Goal: Register for event/course

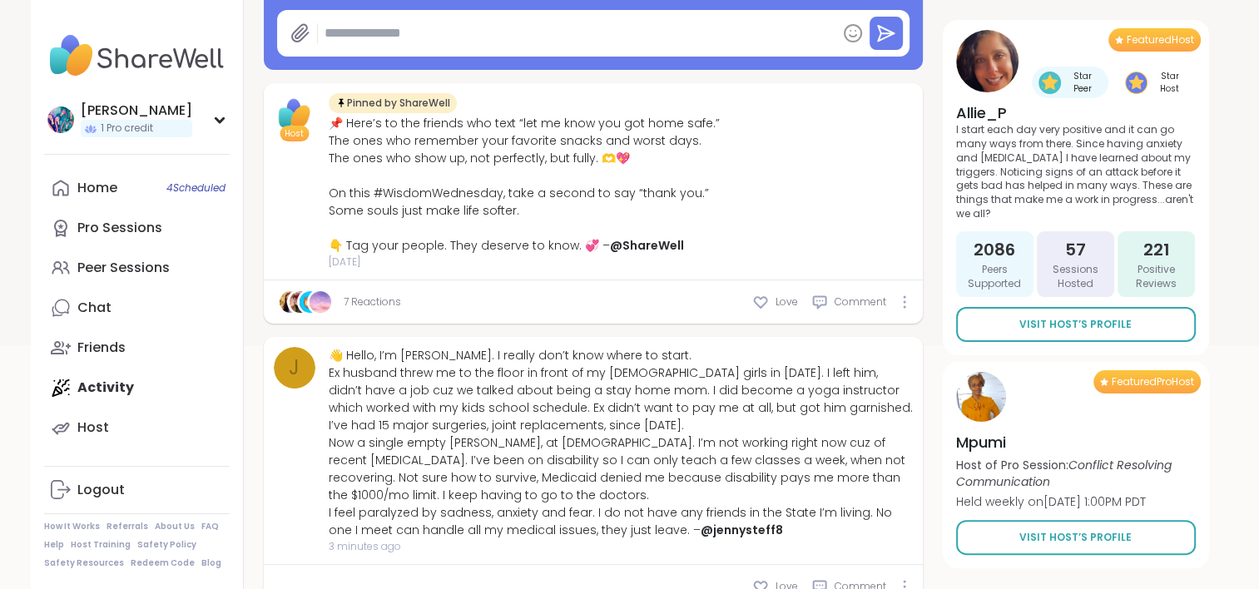
scroll to position [333, 0]
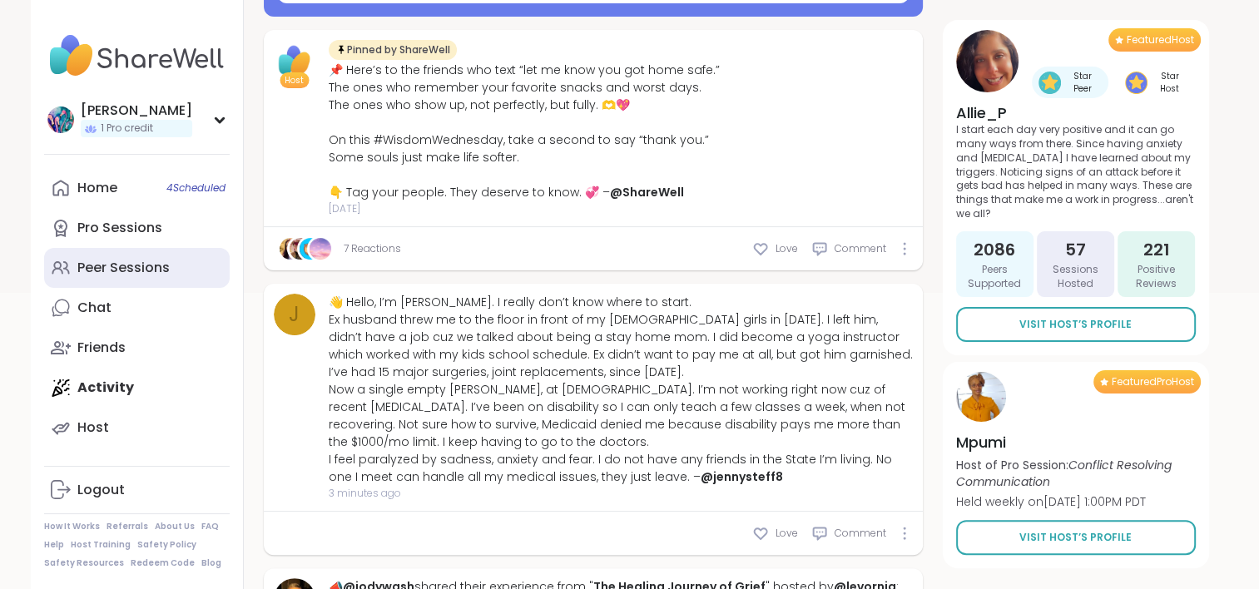
click at [143, 261] on div "Peer Sessions" at bounding box center [123, 268] width 92 height 18
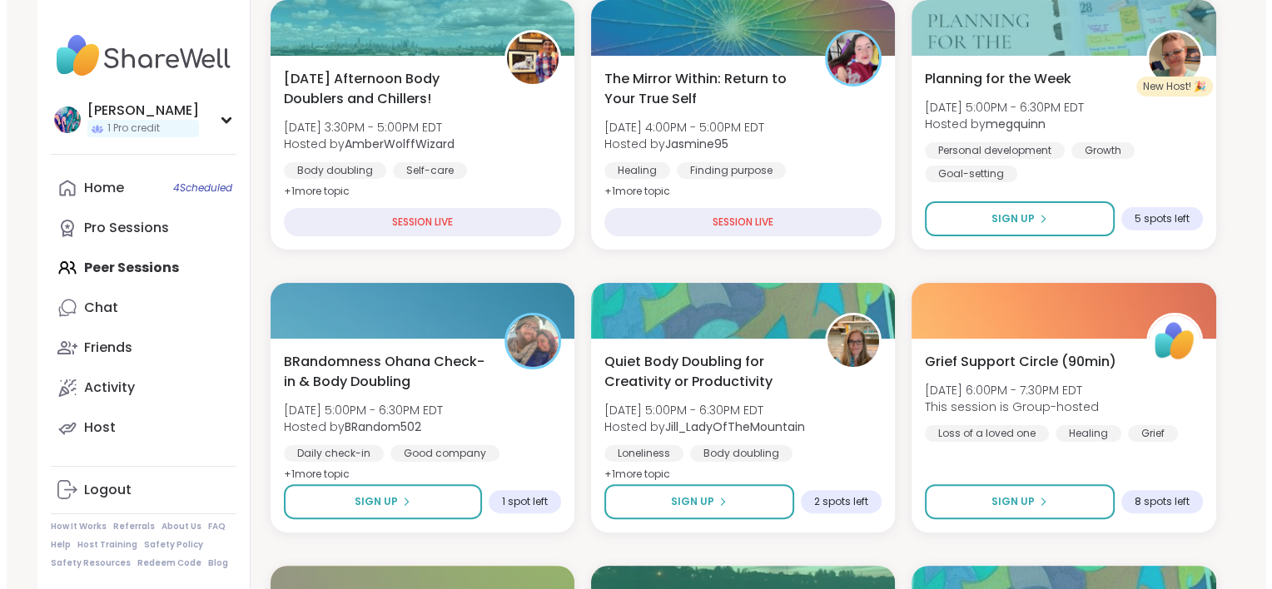
scroll to position [333, 0]
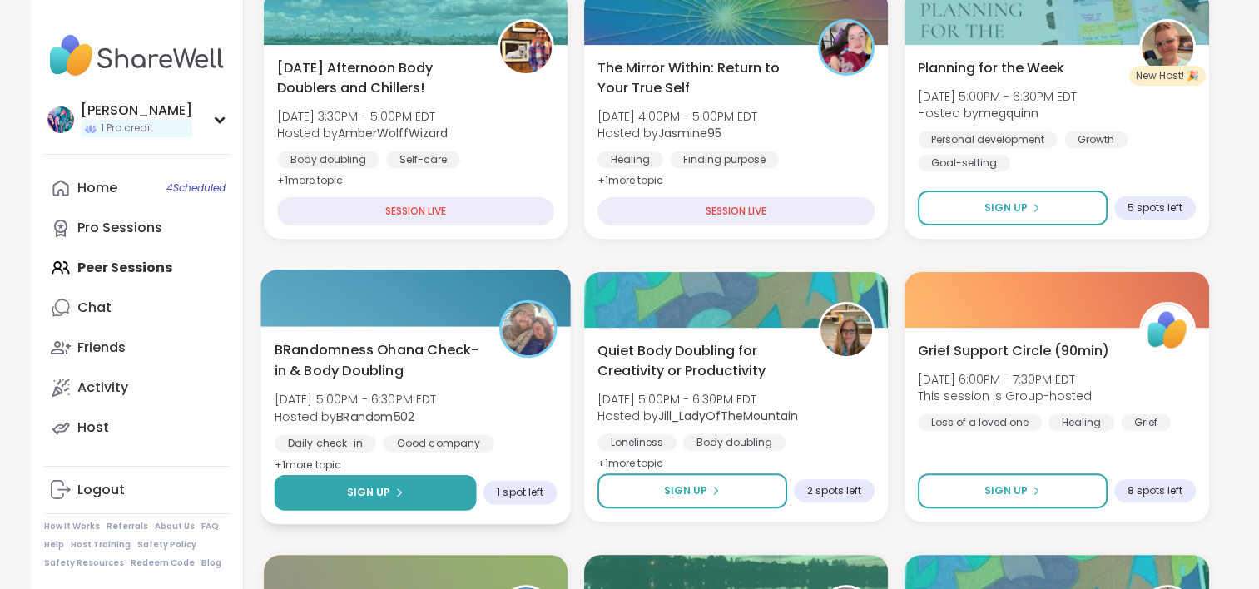
click at [399, 506] on button "Sign Up" at bounding box center [375, 493] width 202 height 36
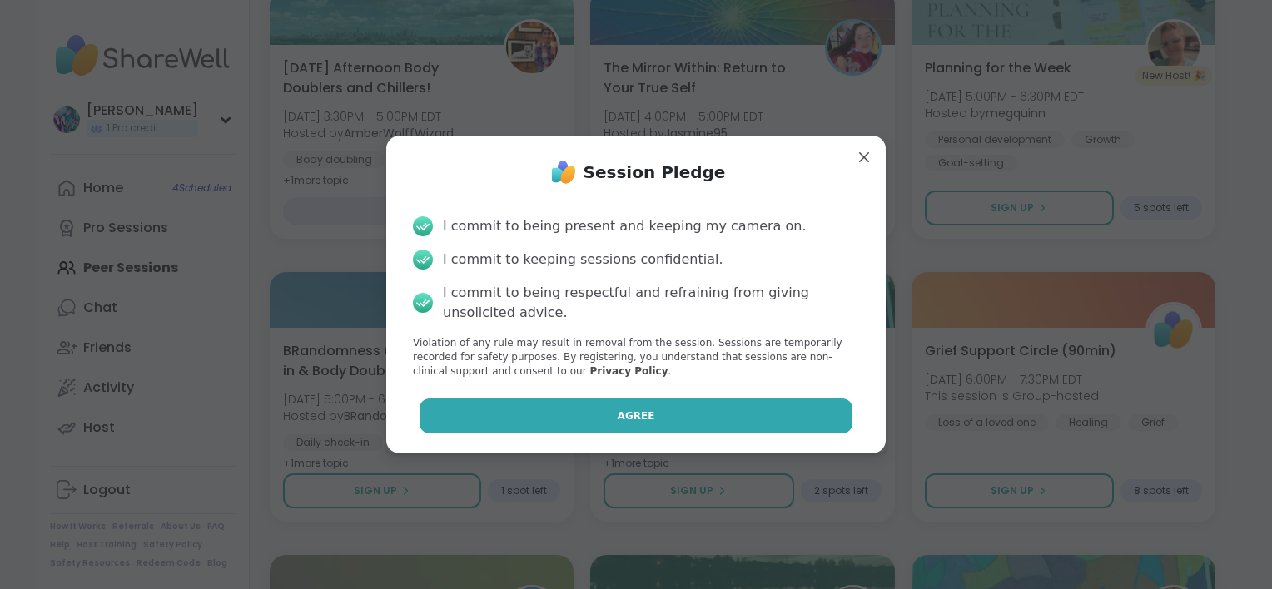
click at [485, 414] on button "Agree" at bounding box center [636, 416] width 434 height 35
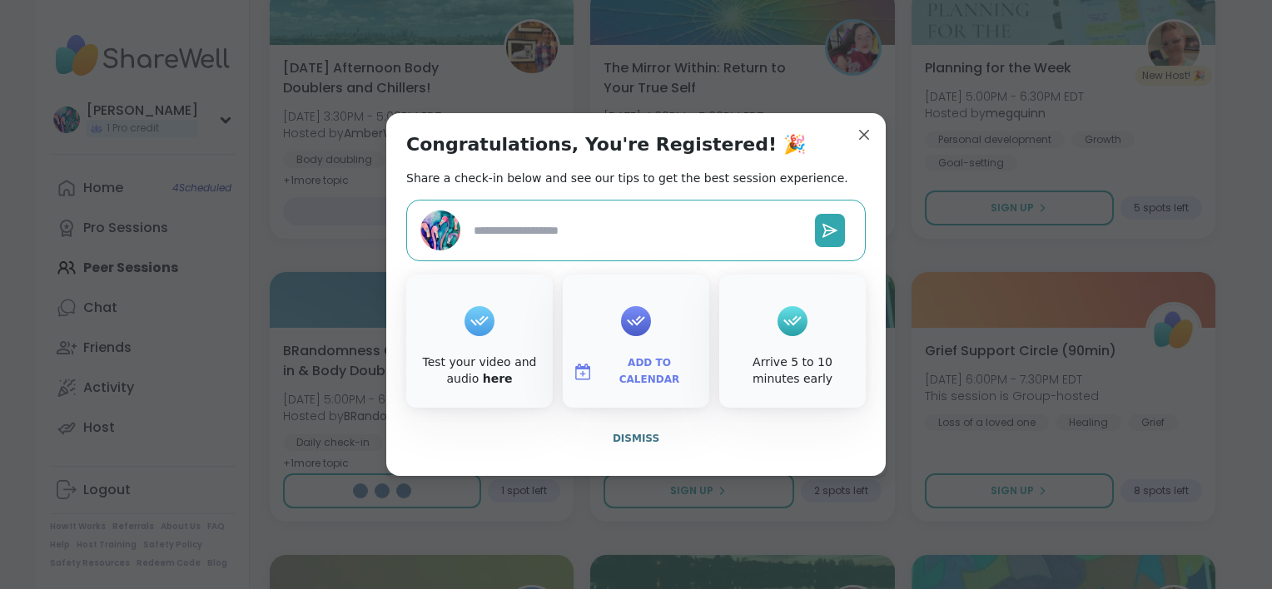
type textarea "*"
click at [617, 433] on span "Dismiss" at bounding box center [635, 439] width 47 height 12
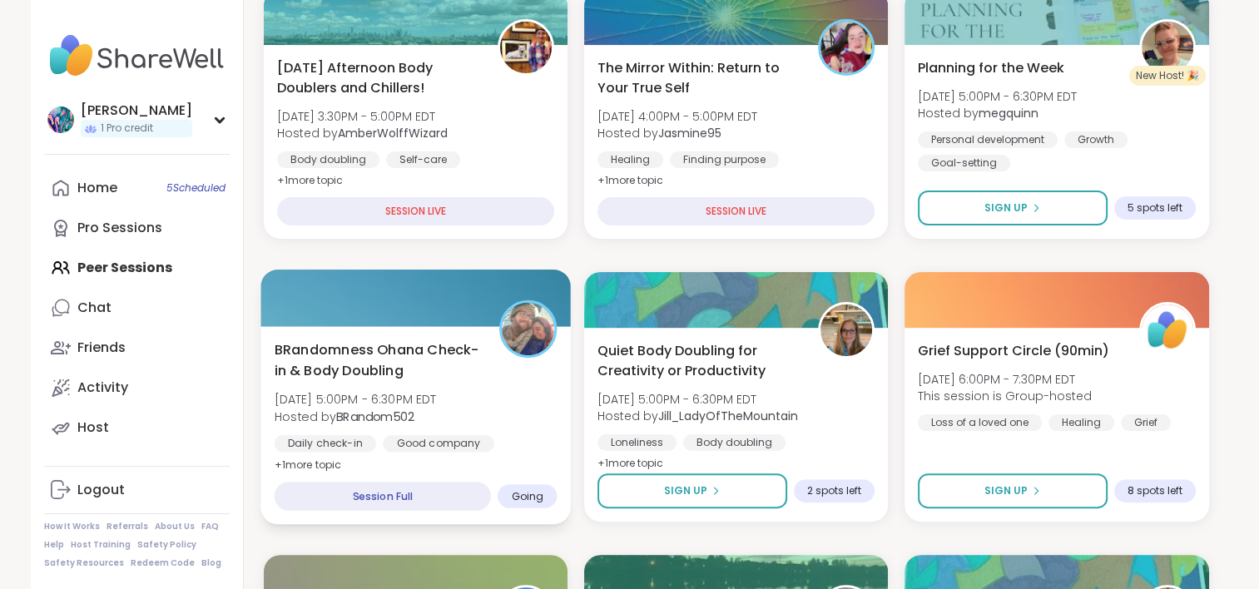
click at [422, 349] on span "BRandomness Ohana Check-in & Body Doubling" at bounding box center [377, 360] width 206 height 41
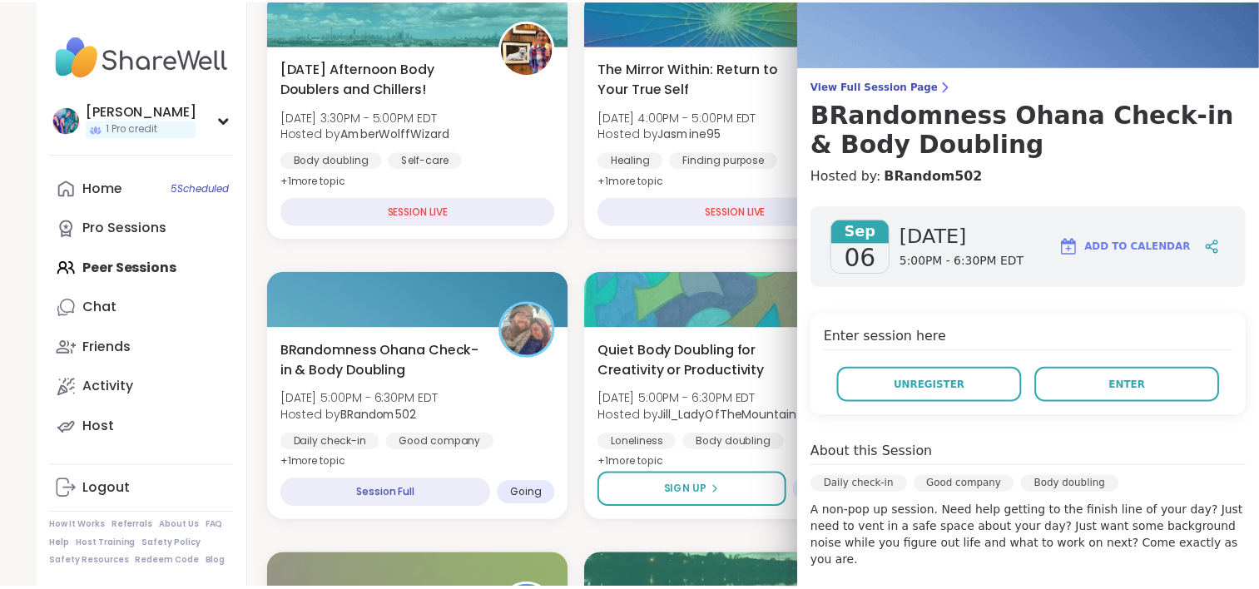
scroll to position [166, 0]
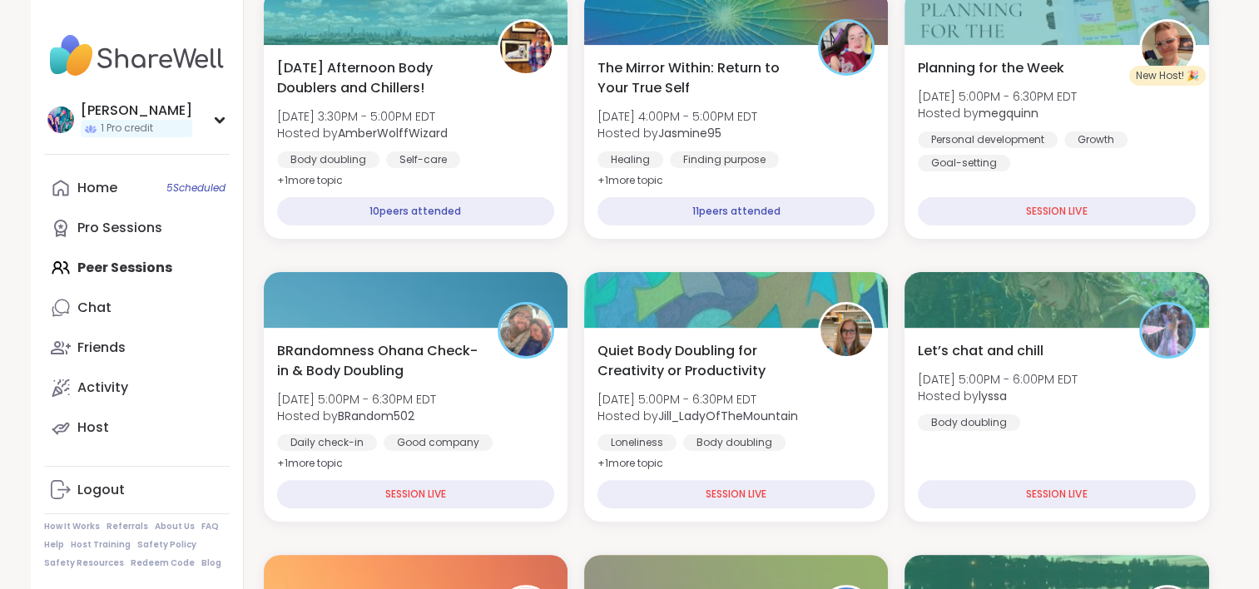
click at [168, 57] on img at bounding box center [137, 56] width 186 height 58
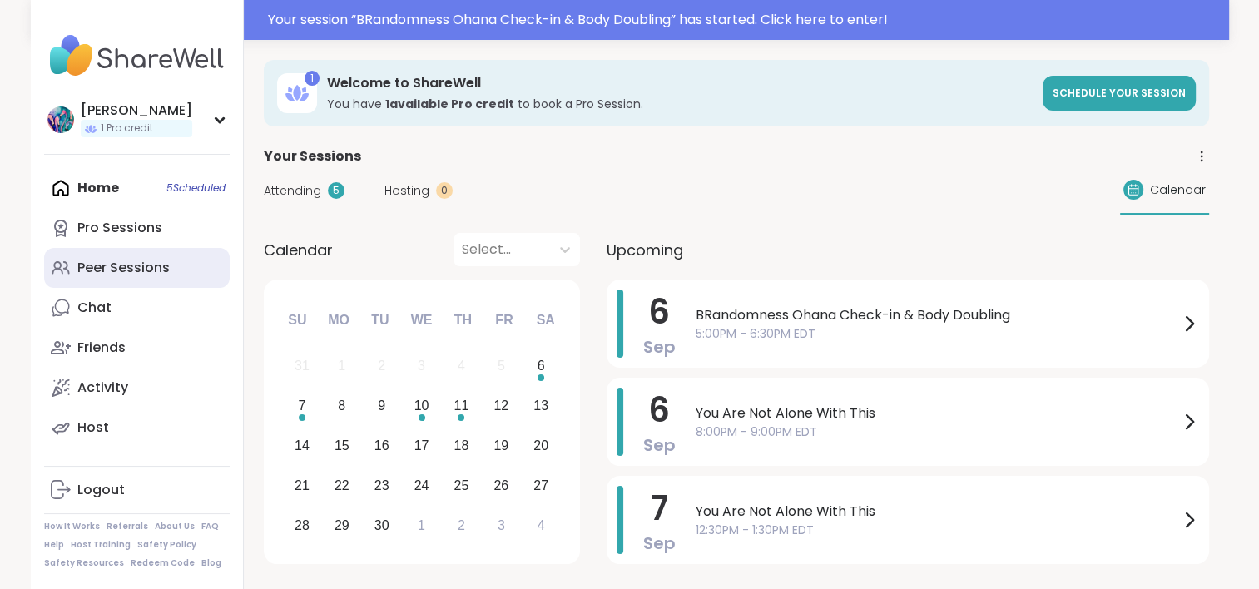
click at [152, 256] on link "Peer Sessions" at bounding box center [137, 268] width 186 height 40
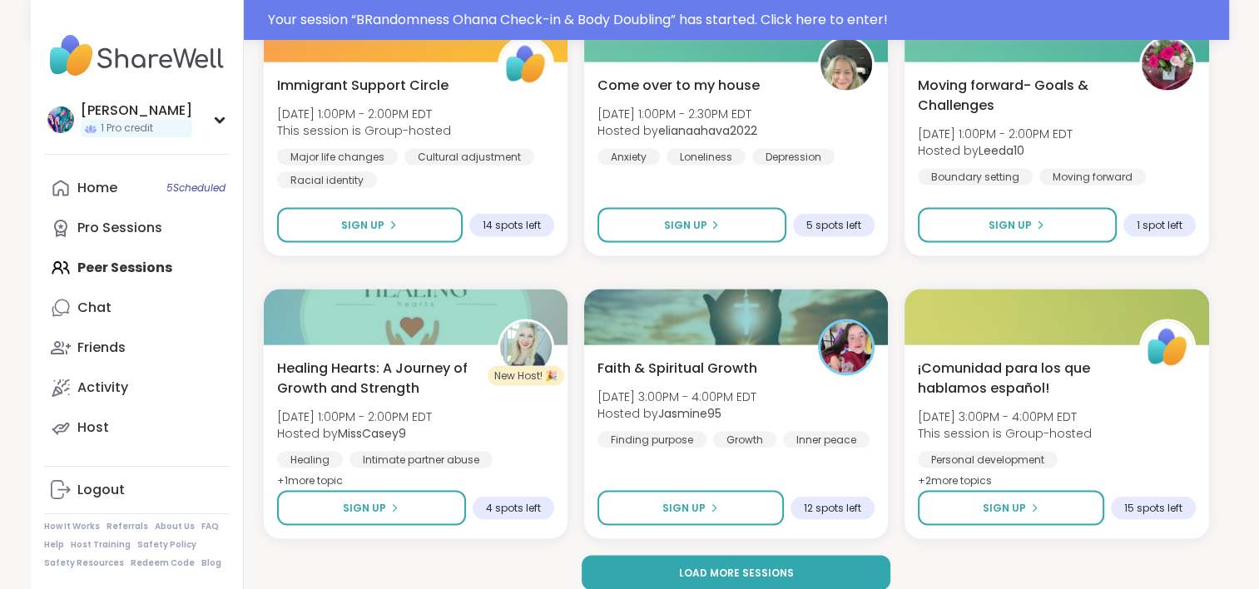
scroll to position [3202, 0]
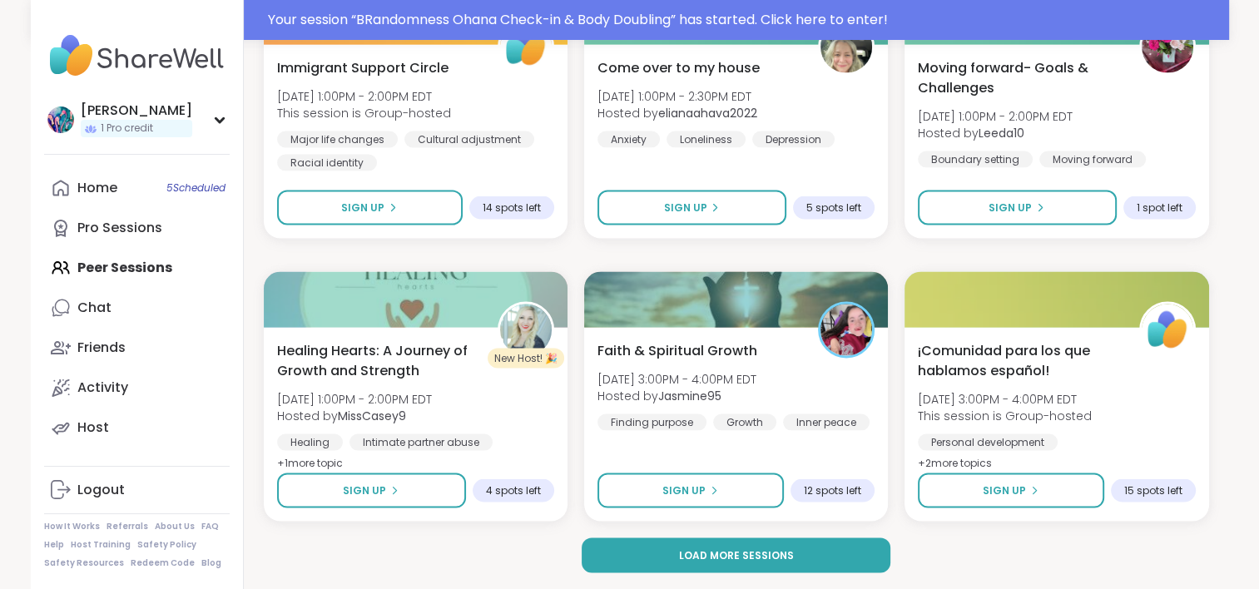
click at [688, 555] on span "Load more sessions" at bounding box center [735, 555] width 115 height 15
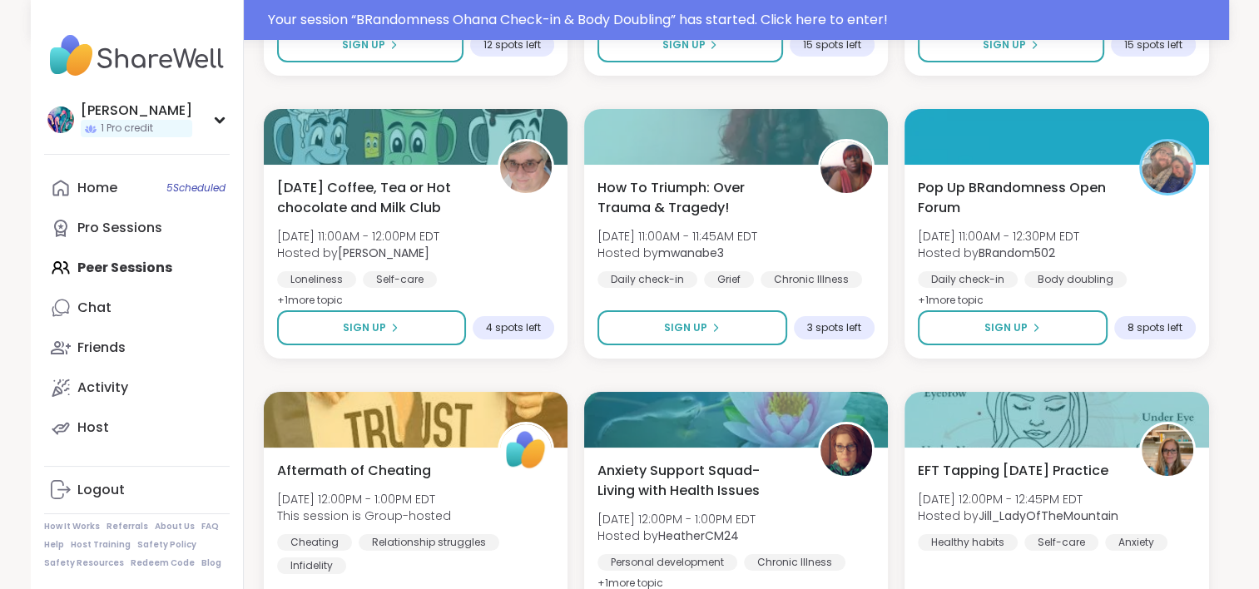
scroll to position [6198, 0]
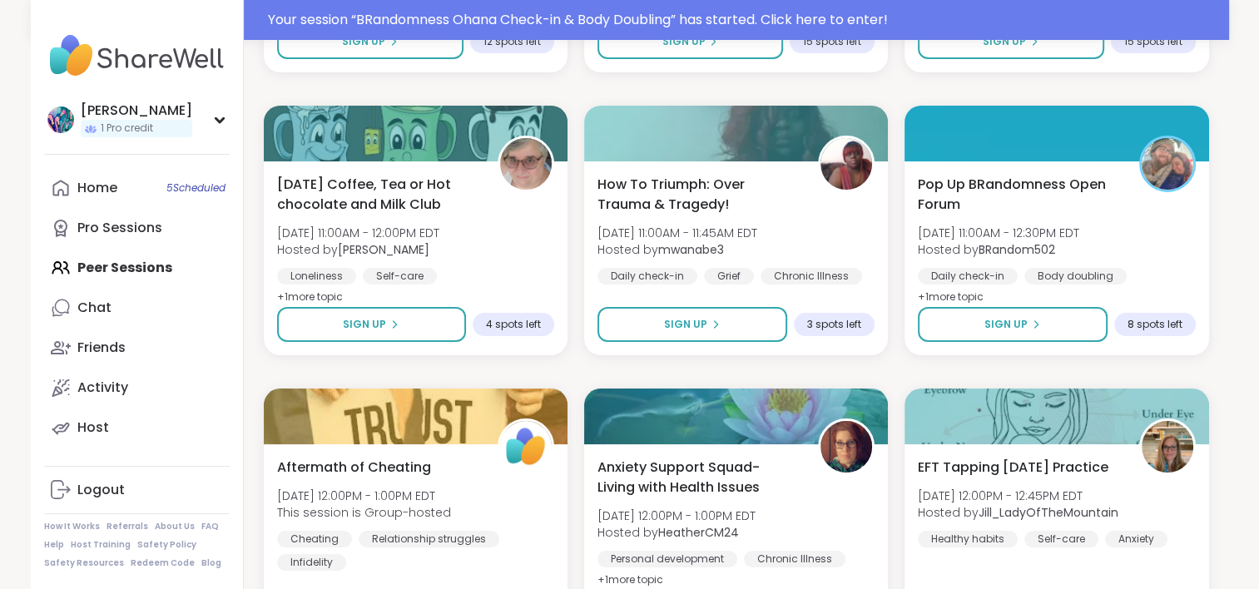
click at [163, 62] on img at bounding box center [137, 56] width 186 height 58
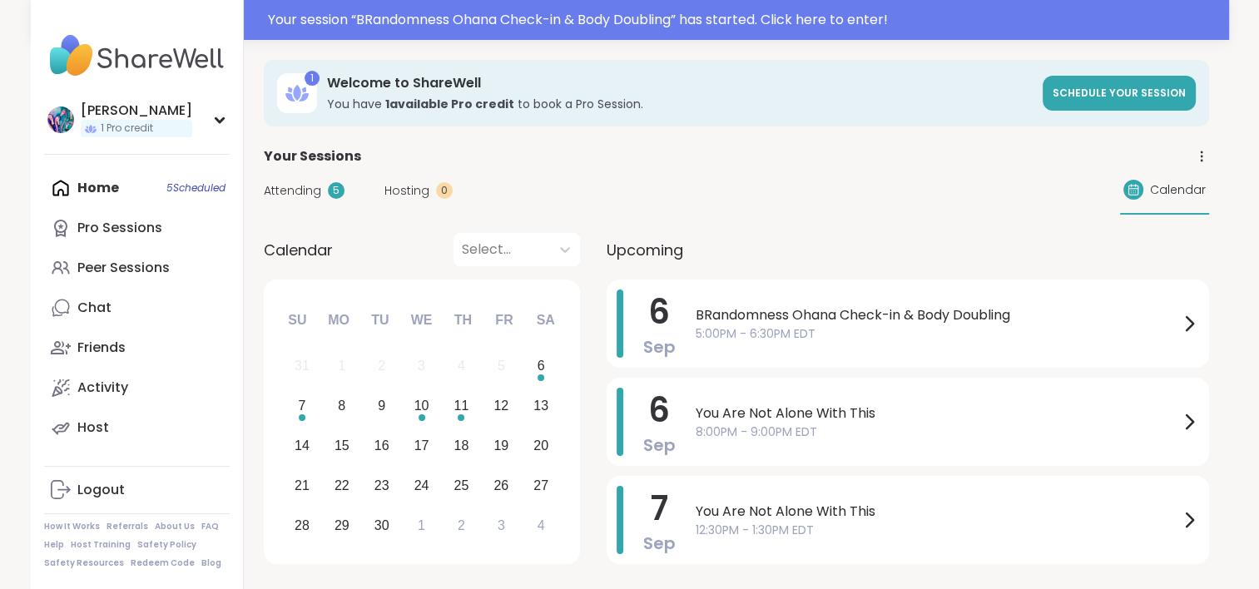
click at [111, 50] on img at bounding box center [137, 56] width 186 height 58
click at [186, 63] on img at bounding box center [137, 56] width 186 height 58
